Goal: Find specific page/section: Find specific page/section

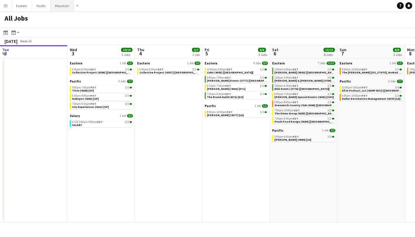
scroll to position [0, 239]
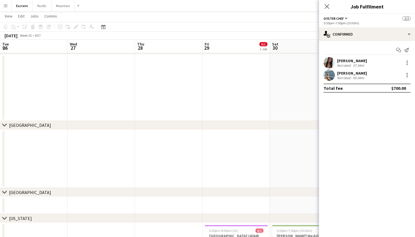
scroll to position [0, 127]
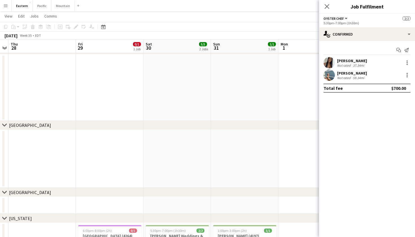
click at [2, 12] on app-page-menu "View Day view expanded Day view collapsed Month view Date picker Jump to today …" at bounding box center [207, 16] width 415 height 11
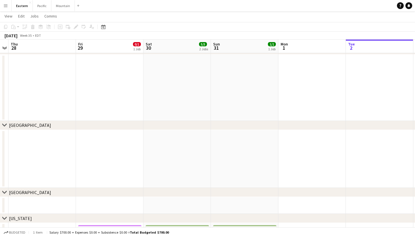
click at [2, 10] on button "Menu" at bounding box center [5, 5] width 11 height 11
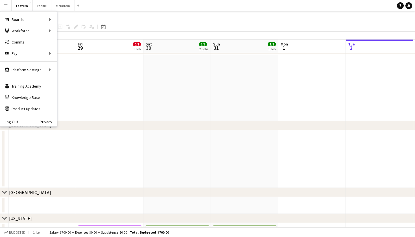
click at [157, 71] on app-date-cell at bounding box center [176, 88] width 67 height 66
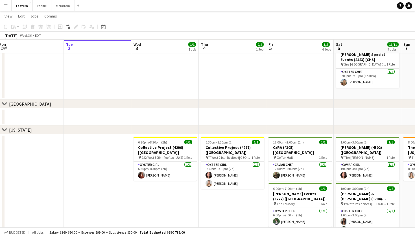
scroll to position [123, 0]
click at [169, 166] on app-card-role "Oyster Girl 1/1 6:30pm-8:30pm (2h) Agnes Artych" at bounding box center [165, 170] width 63 height 19
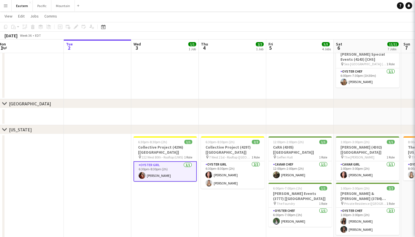
click at [169, 166] on app-card-role "Oyster Girl 1/1 6:30pm-8:30pm (2h) Agnes Artych" at bounding box center [165, 171] width 63 height 20
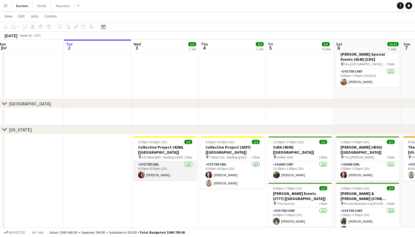
click at [169, 166] on app-card-role "Oyster Girl 1/1 6:30pm-8:30pm (2h) Agnes Artych" at bounding box center [165, 170] width 63 height 19
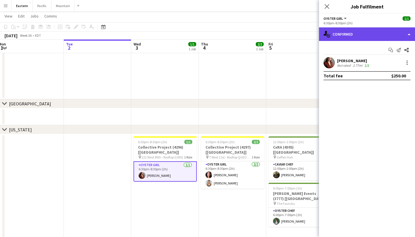
click at [381, 32] on div "single-neutral-actions-check-2 Confirmed" at bounding box center [367, 34] width 96 height 14
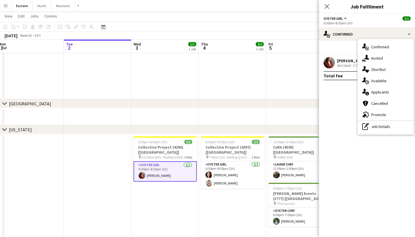
click at [176, 162] on app-card-role "Oyster Girl 1/1 6:30pm-8:30pm (2h) Agnes Artych" at bounding box center [165, 171] width 63 height 20
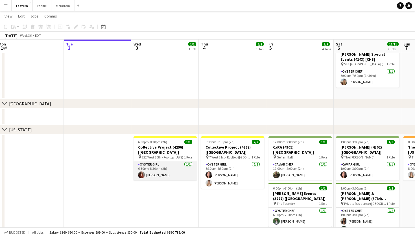
click at [157, 164] on app-card-role "Oyster Girl 1/1 6:30pm-8:30pm (2h) Agnes Artych" at bounding box center [165, 170] width 63 height 19
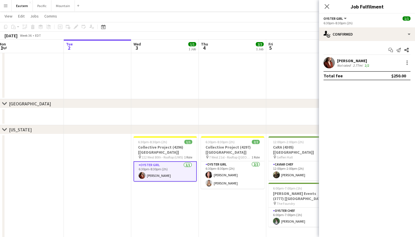
click at [330, 63] on app-user-avatar at bounding box center [329, 62] width 11 height 11
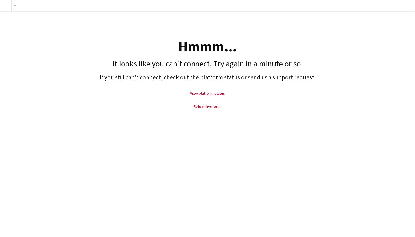
click at [209, 107] on link "Reload liveforce" at bounding box center [208, 106] width 28 height 5
click at [211, 104] on link "Reload liveforce" at bounding box center [208, 106] width 28 height 5
click at [212, 106] on link "Reload liveforce" at bounding box center [208, 106] width 28 height 5
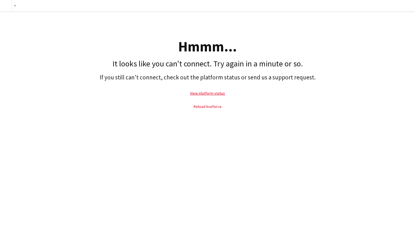
click at [207, 106] on link "Reload liveforce" at bounding box center [208, 106] width 28 height 5
click at [209, 94] on link "View platform status" at bounding box center [207, 93] width 35 height 5
